Goal: Check status: Check status

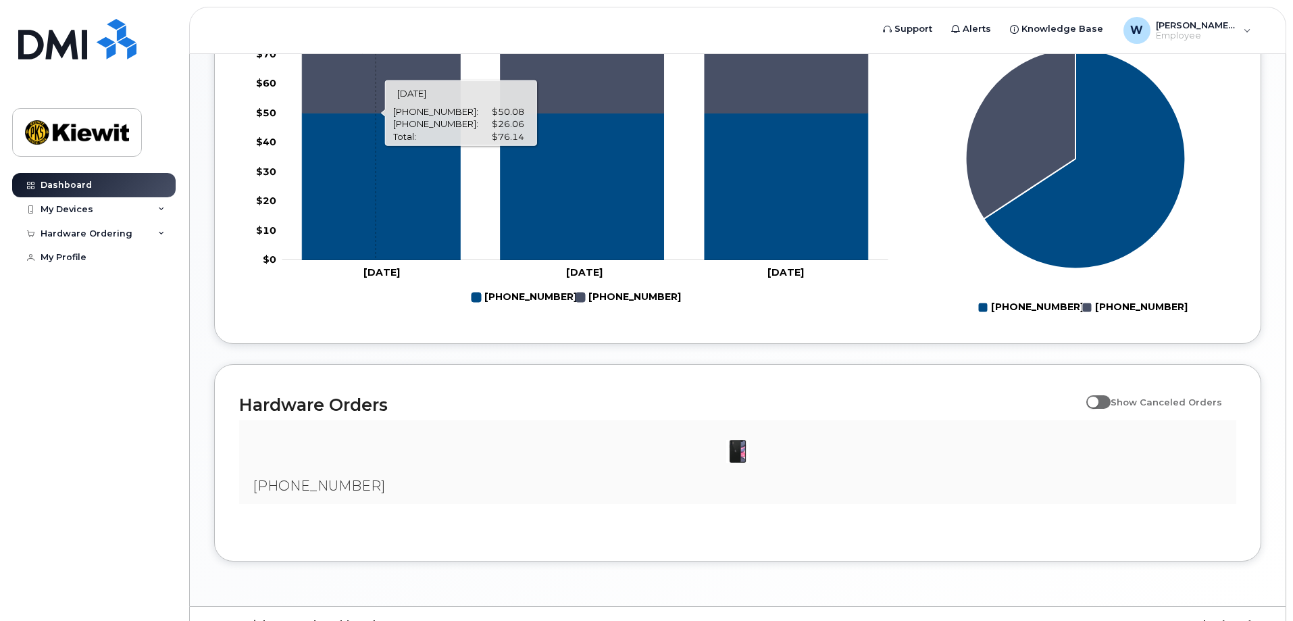
scroll to position [625, 0]
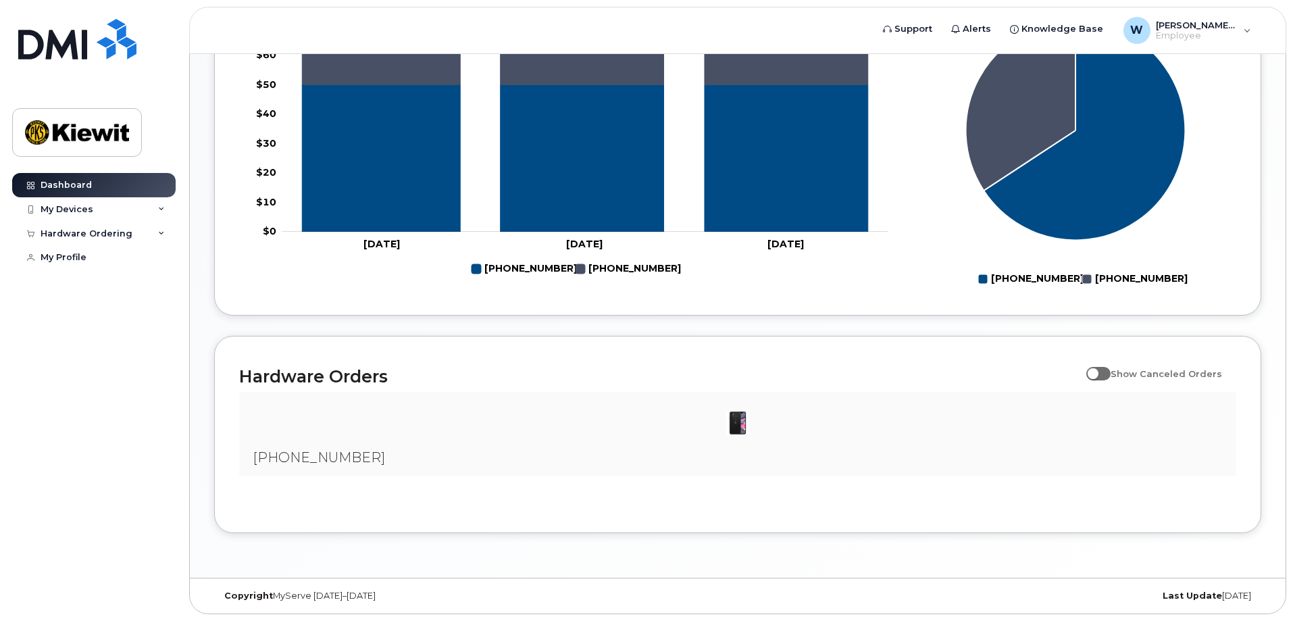
click at [735, 422] on img at bounding box center [737, 423] width 27 height 27
click at [330, 370] on h2 "Hardware Orders" at bounding box center [659, 376] width 841 height 20
click at [739, 422] on img at bounding box center [737, 423] width 27 height 27
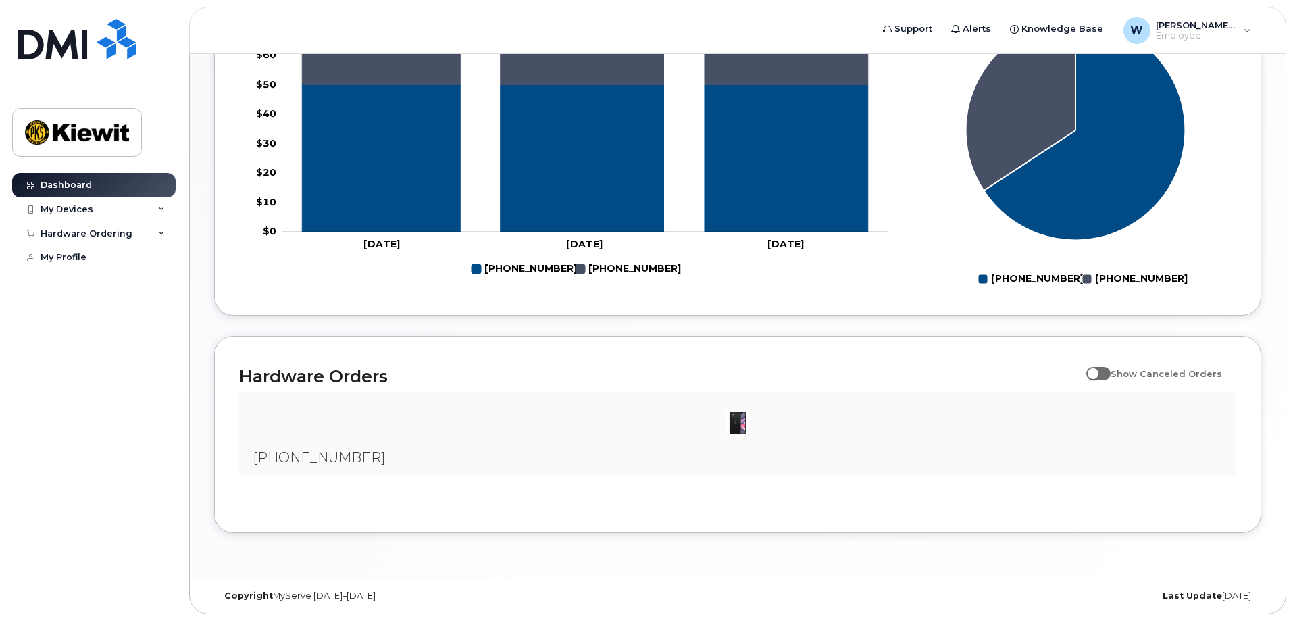
click at [749, 424] on img at bounding box center [737, 423] width 27 height 27
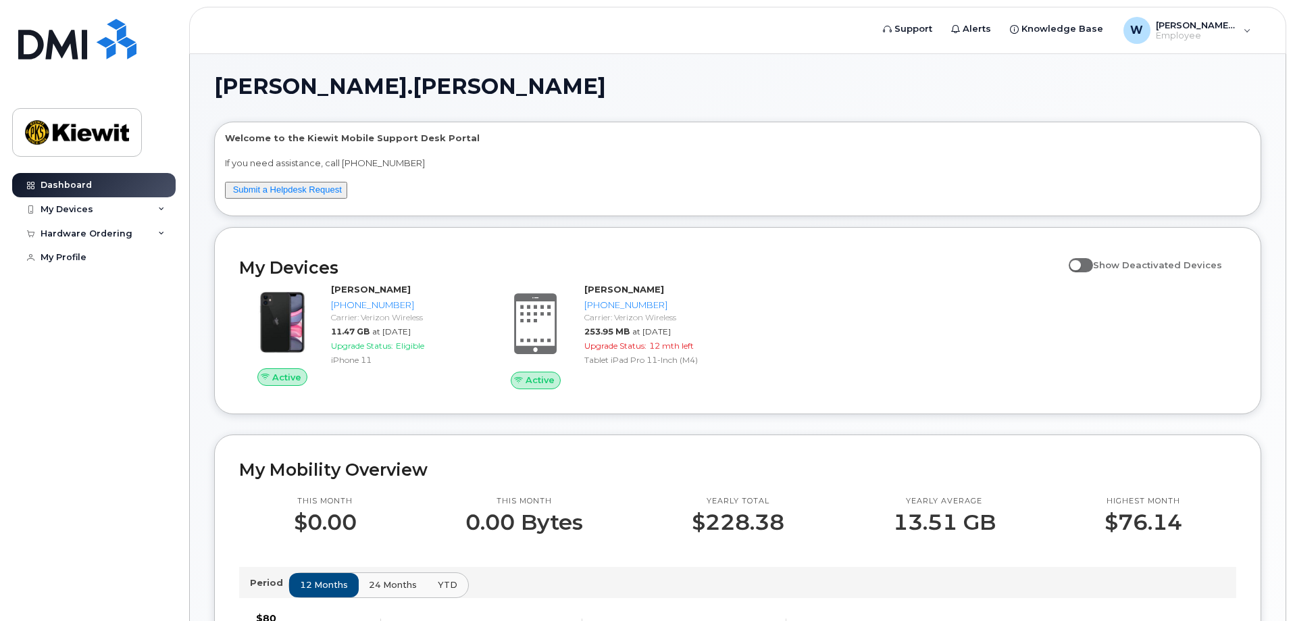
scroll to position [0, 0]
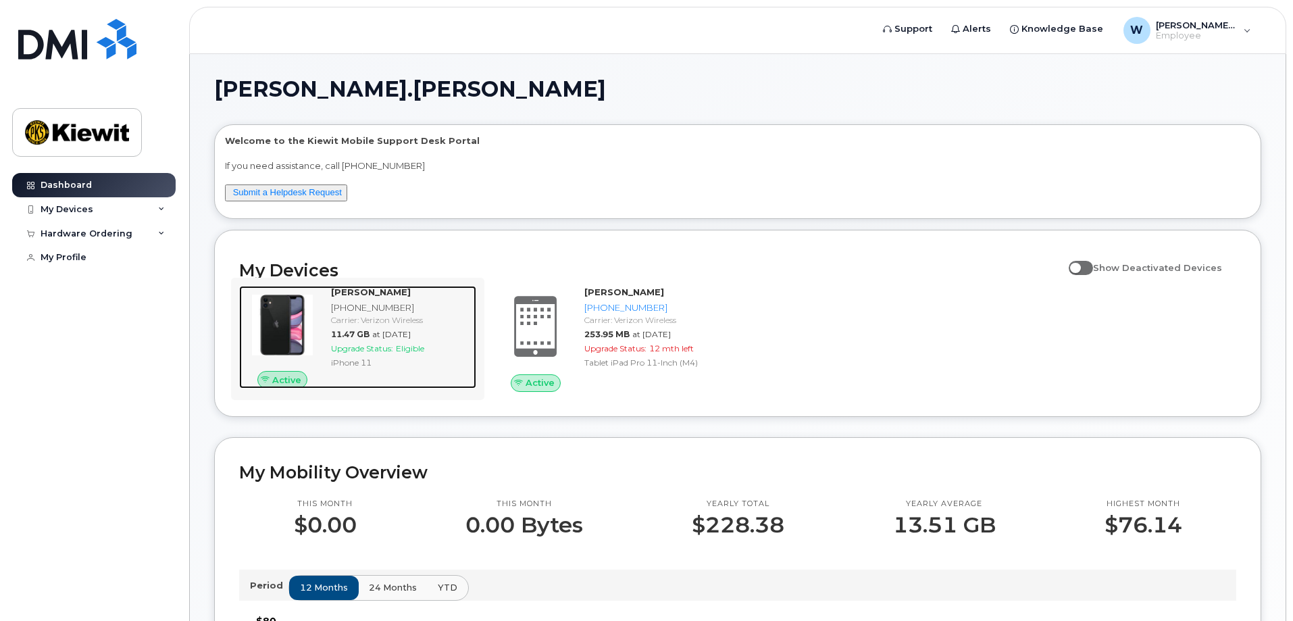
click at [324, 321] on div at bounding box center [282, 325] width 86 height 78
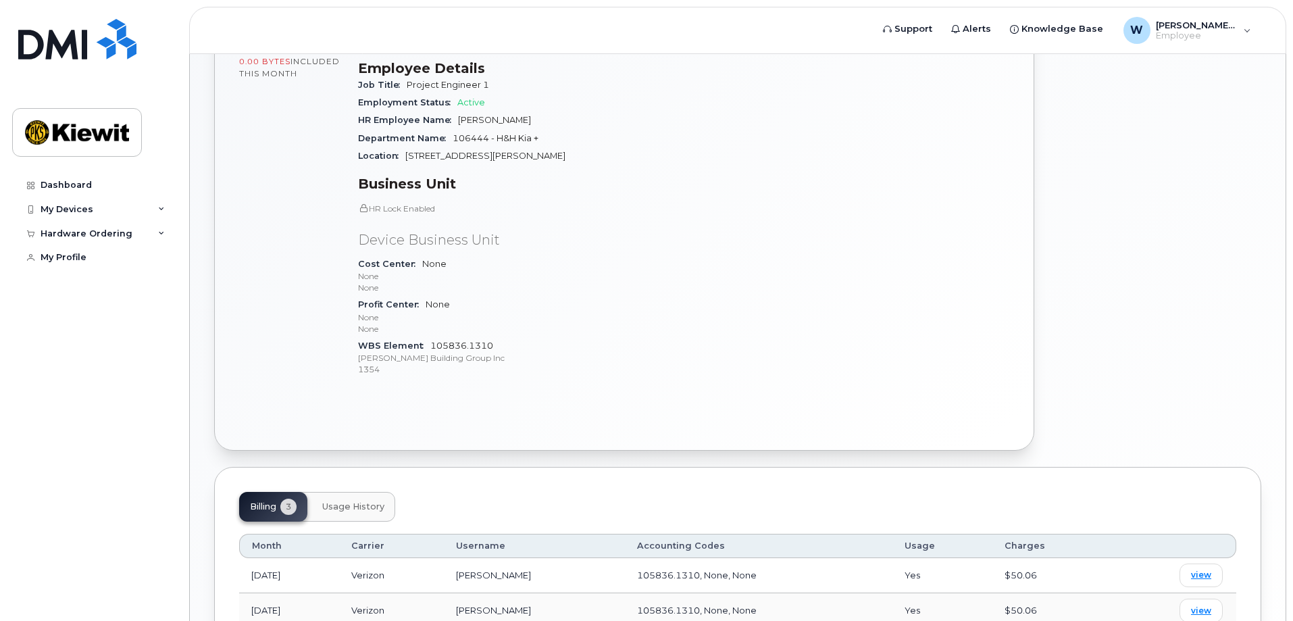
scroll to position [429, 0]
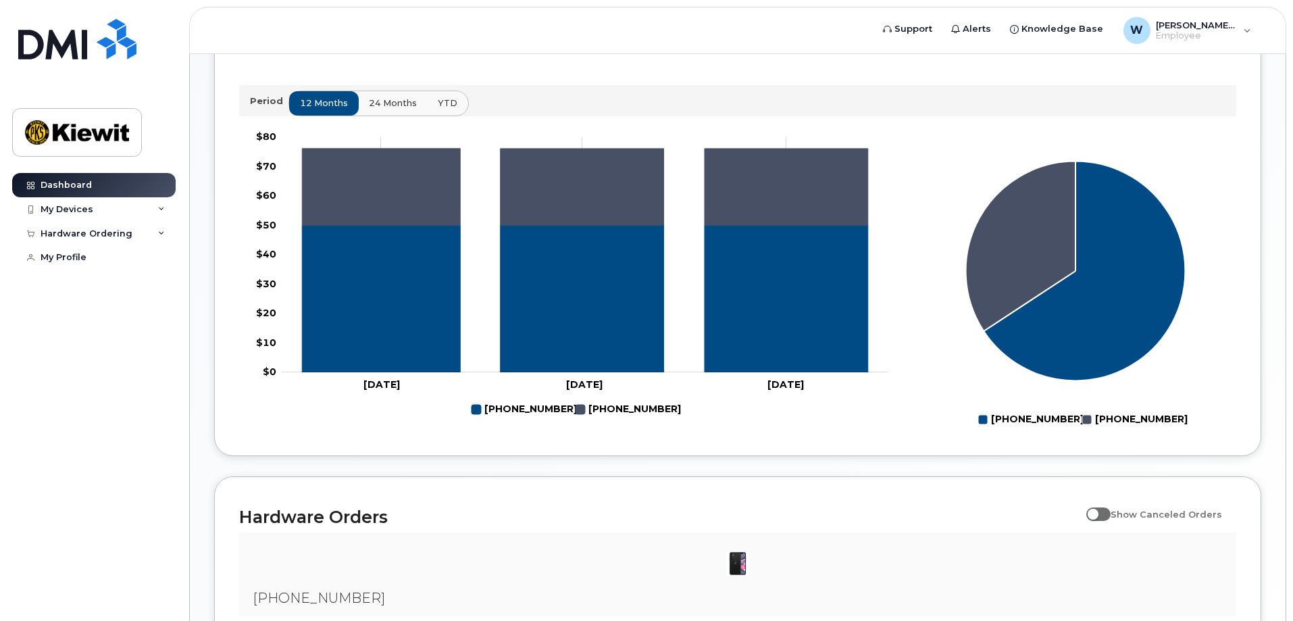
scroll to position [625, 0]
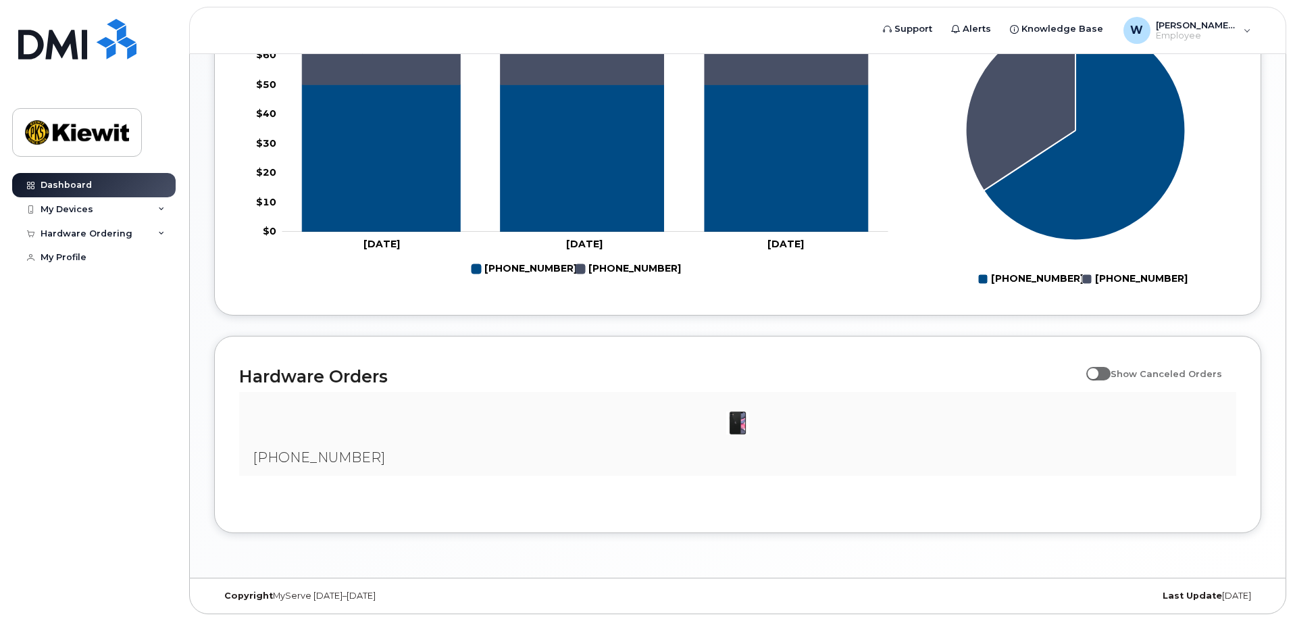
click at [247, 462] on div "[PHONE_NUMBER]" at bounding box center [737, 434] width 997 height 84
click at [344, 427] on div at bounding box center [738, 423] width 976 height 41
click at [371, 587] on div "Copyright MyServe [DATE]–[DATE] Last Update [DATE]" at bounding box center [738, 595] width 1096 height 35
click at [371, 596] on div "Copyright MyServe [DATE]–[DATE]" at bounding box center [388, 596] width 349 height 11
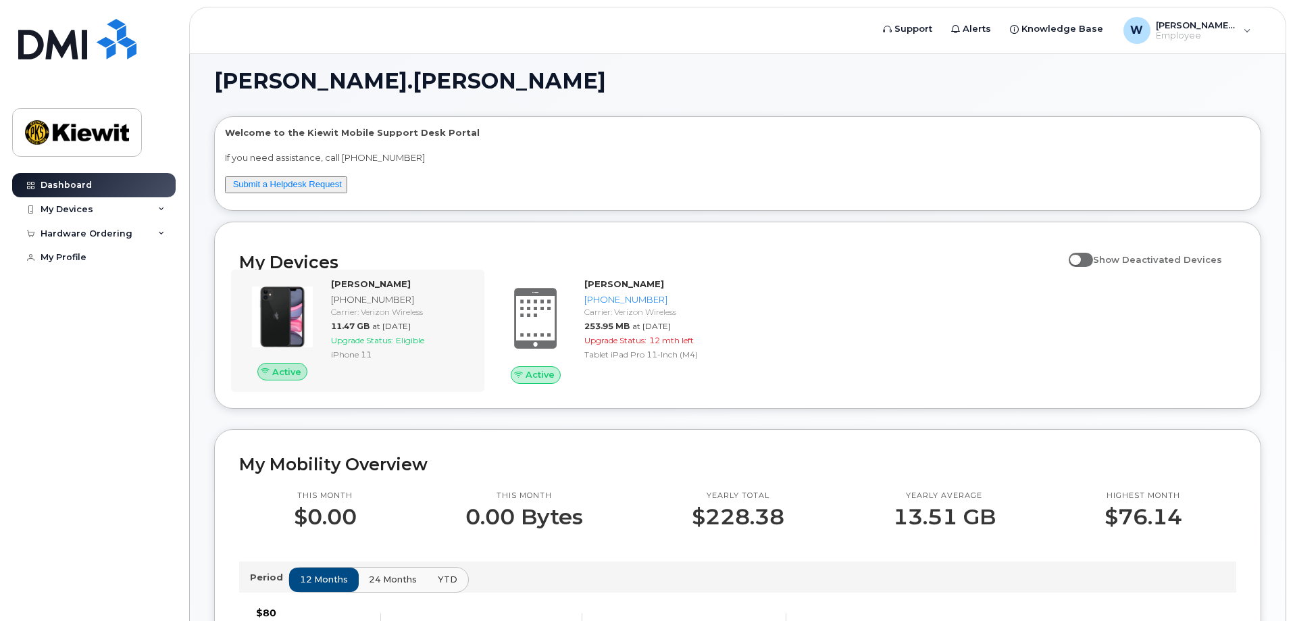
scroll to position [0, 0]
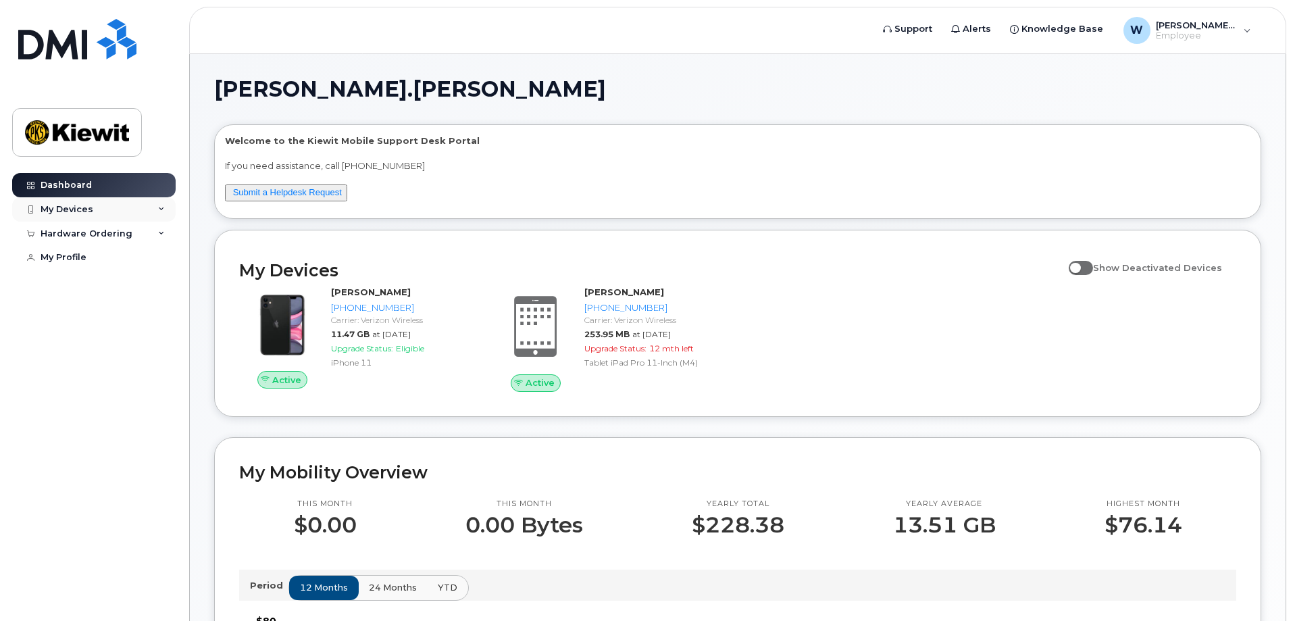
click at [101, 212] on div "My Devices" at bounding box center [94, 209] width 164 height 24
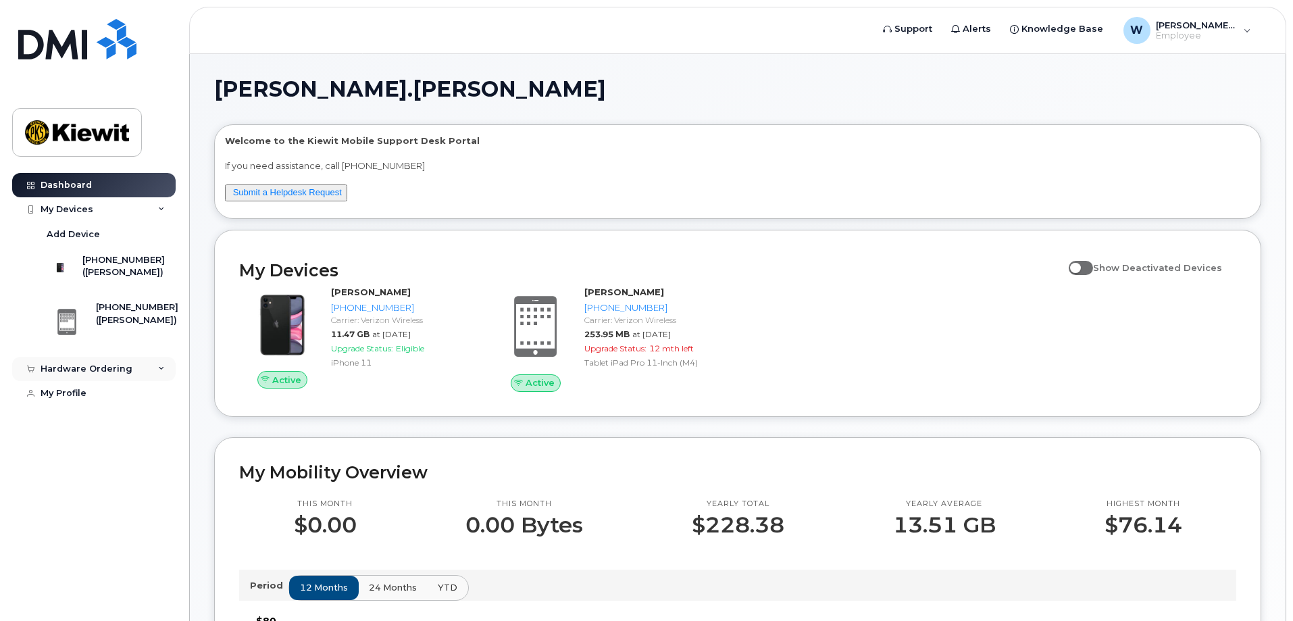
click at [131, 368] on div "Hardware Ordering" at bounding box center [94, 369] width 164 height 24
click at [111, 400] on link "My Orders" at bounding box center [106, 394] width 140 height 26
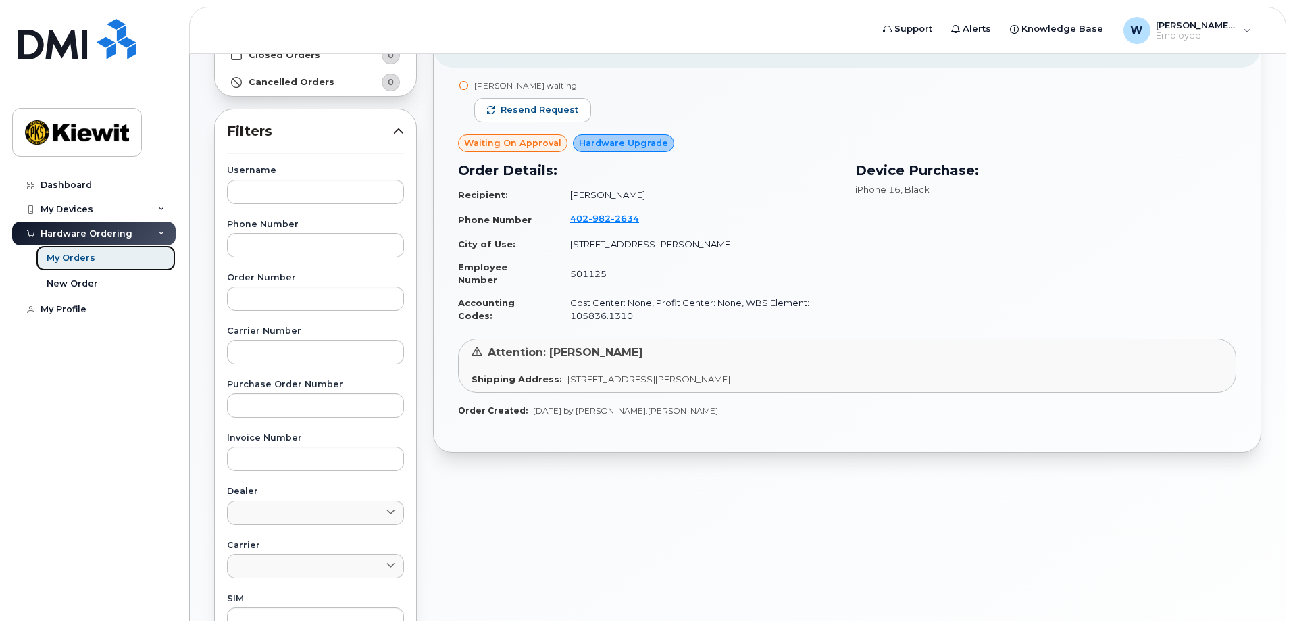
scroll to position [135, 0]
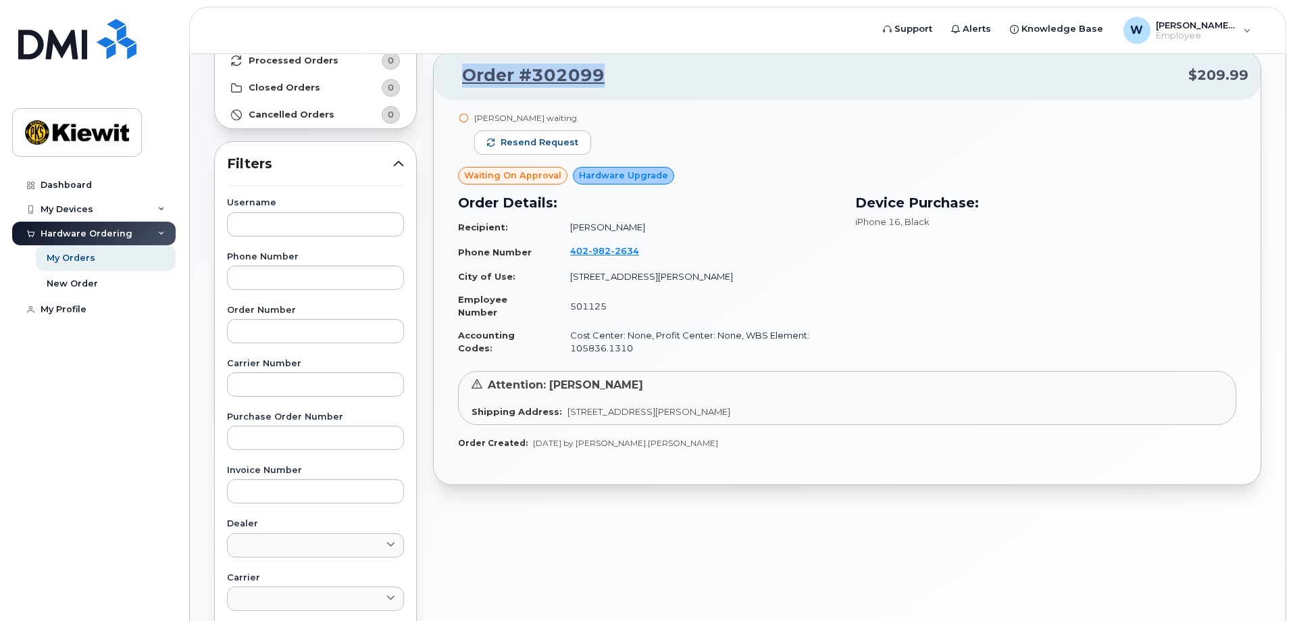
drag, startPoint x: 631, startPoint y: 60, endPoint x: 464, endPoint y: 70, distance: 167.2
click at [464, 70] on div "Order #302099 $209.99" at bounding box center [847, 75] width 827 height 49
copy link "Order #302099"
click at [849, 289] on div "Device Purchase: iPhone 16 , Black" at bounding box center [1045, 276] width 397 height 184
